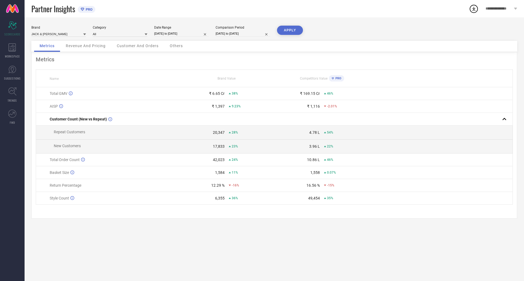
click at [168, 35] on input "[DATE] to [DATE]" at bounding box center [181, 34] width 55 height 6
select select "7"
select select "2025"
select select "8"
select select "2025"
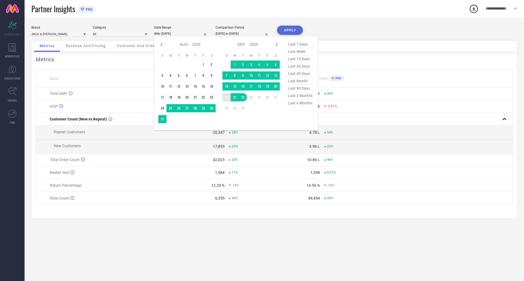
click at [225, 97] on td "21" at bounding box center [226, 97] width 8 height 8
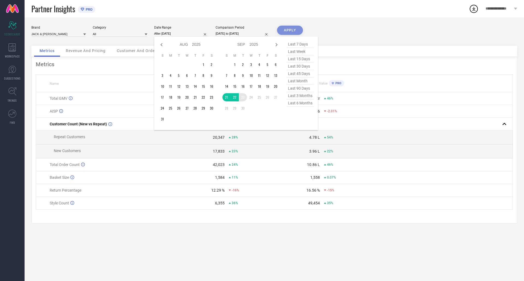
type input "21-09-2025 to 23-09-2025"
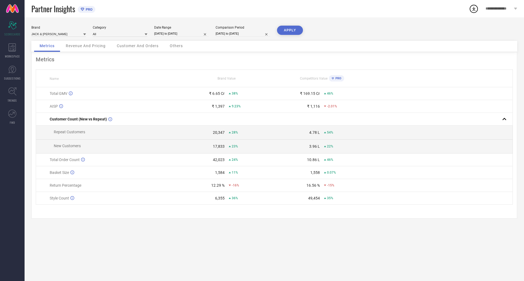
click at [95, 46] on span "Revenue And Pricing" at bounding box center [86, 46] width 40 height 4
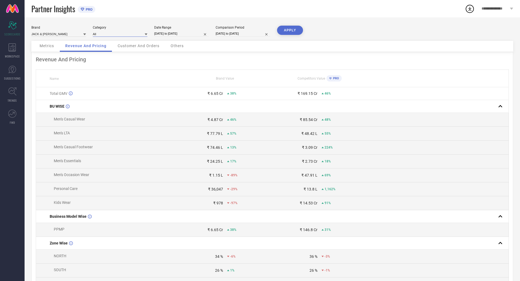
click at [133, 34] on input at bounding box center [120, 34] width 55 height 6
click at [194, 50] on div "Metrics Revenue And Pricing Customer And Orders Others" at bounding box center [272, 46] width 482 height 11
click at [45, 46] on span "Metrics" at bounding box center [47, 46] width 14 height 4
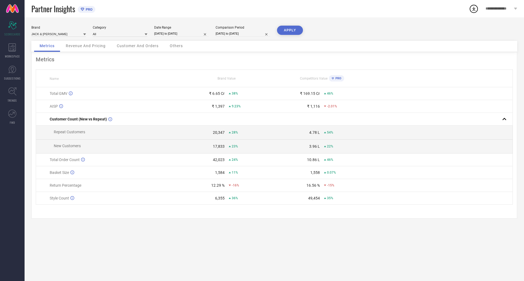
click at [16, 11] on link at bounding box center [12, 8] width 25 height 17
click at [14, 51] on icon at bounding box center [11, 47] width 7 height 8
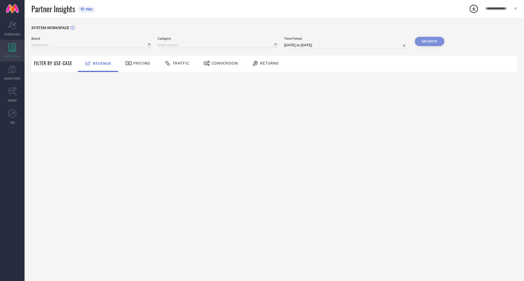
type input "JACK & [PERSON_NAME]"
type input "All"
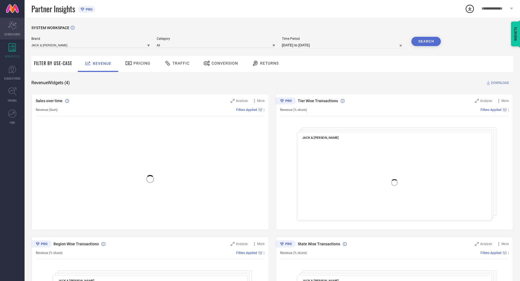
click at [15, 31] on div "Scorecard SCORECARDS" at bounding box center [12, 29] width 25 height 22
